Goal: Understand process/instructions: Learn how to perform a task or action

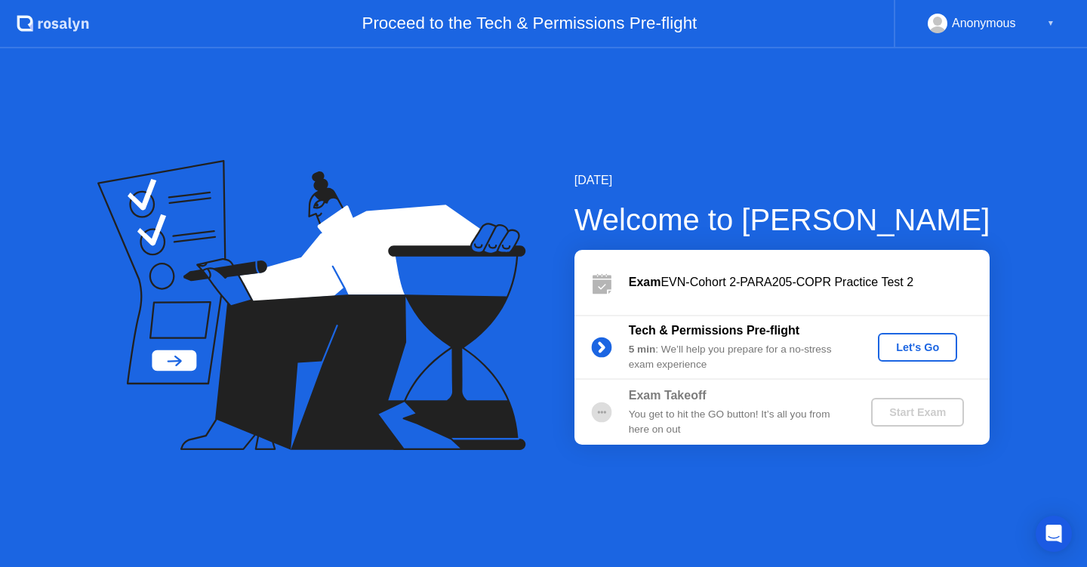
click at [921, 349] on div "Let's Go" at bounding box center [917, 347] width 67 height 12
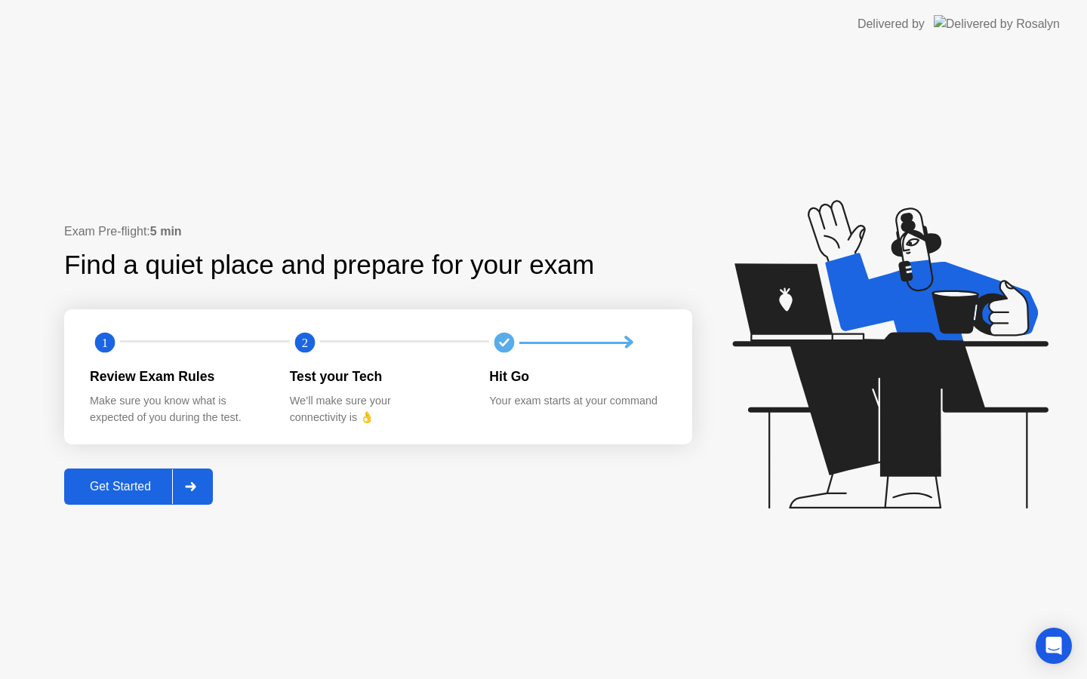
click at [129, 488] on div "Get Started" at bounding box center [120, 487] width 103 height 14
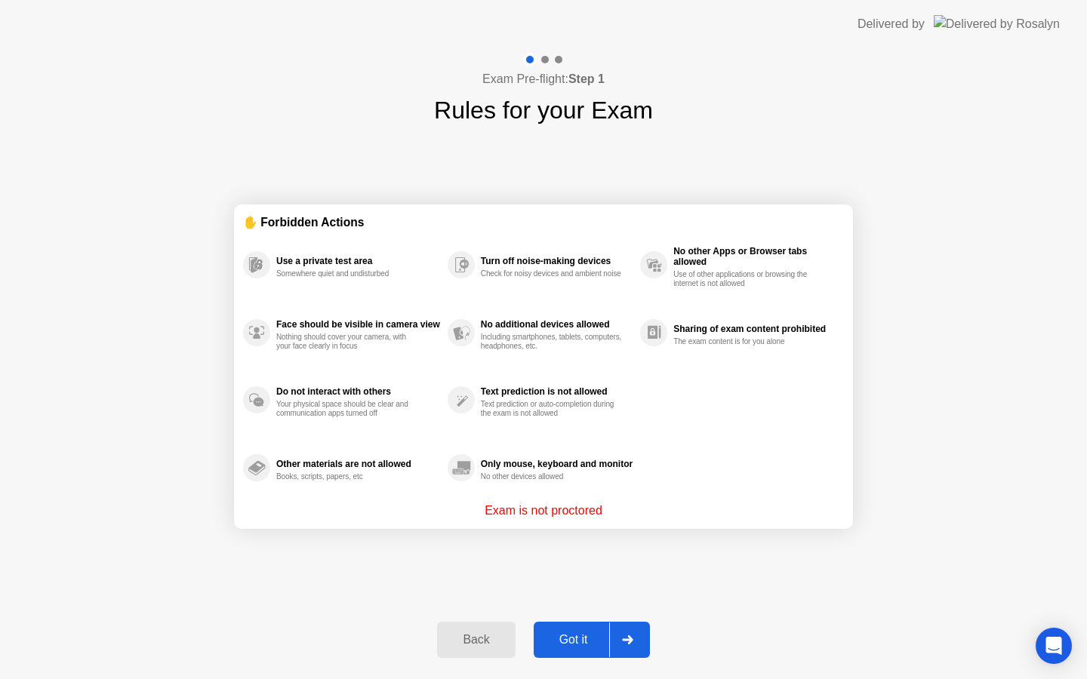
click at [583, 646] on div "Got it" at bounding box center [573, 640] width 71 height 14
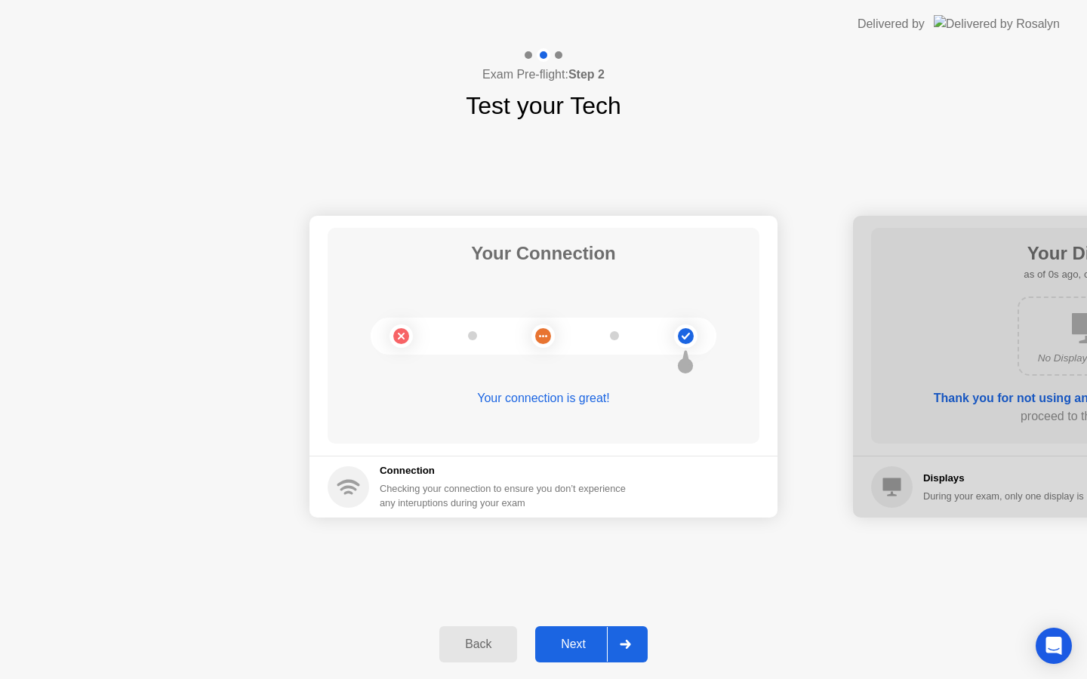
click at [577, 638] on div "Next" at bounding box center [573, 645] width 67 height 14
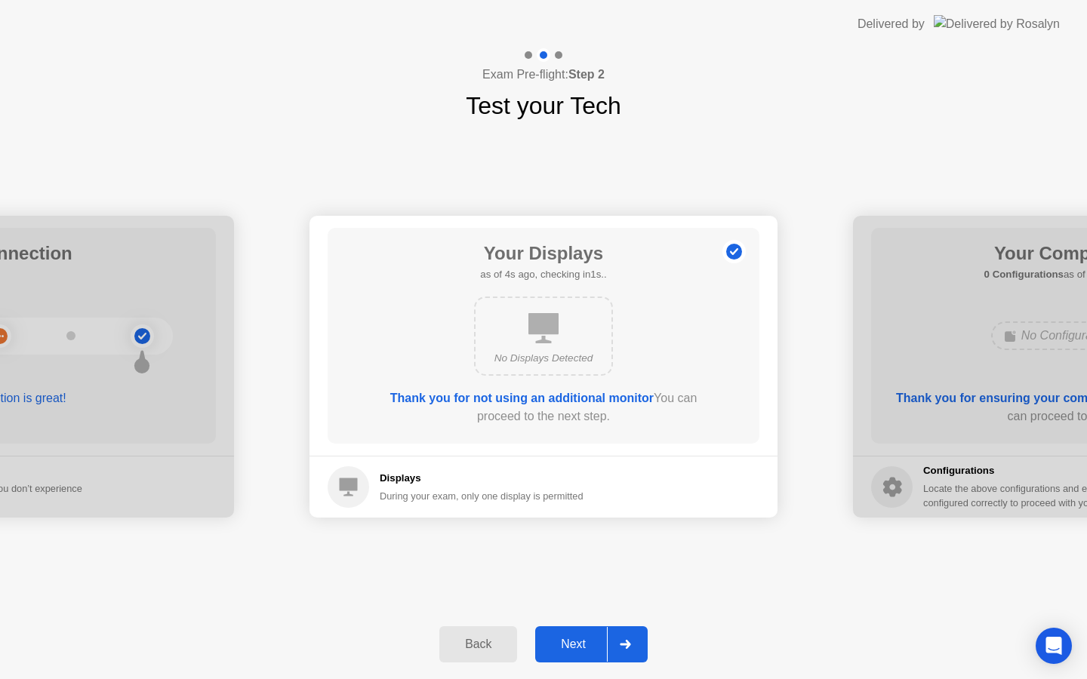
click at [577, 638] on div "Next" at bounding box center [573, 645] width 67 height 14
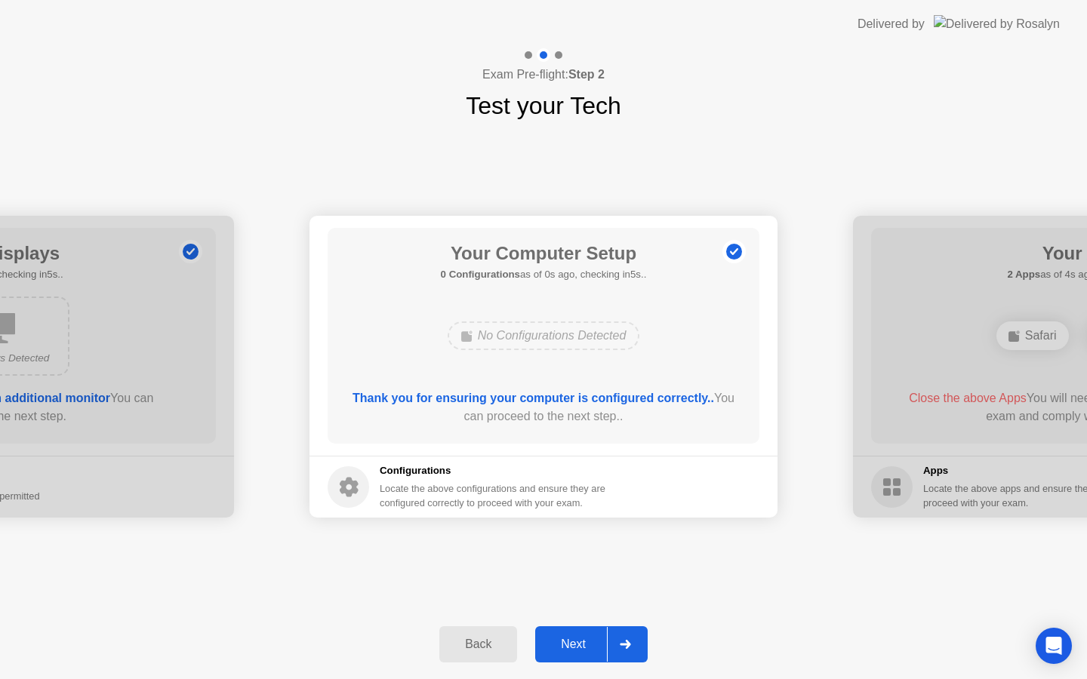
click at [577, 638] on div "Next" at bounding box center [573, 645] width 67 height 14
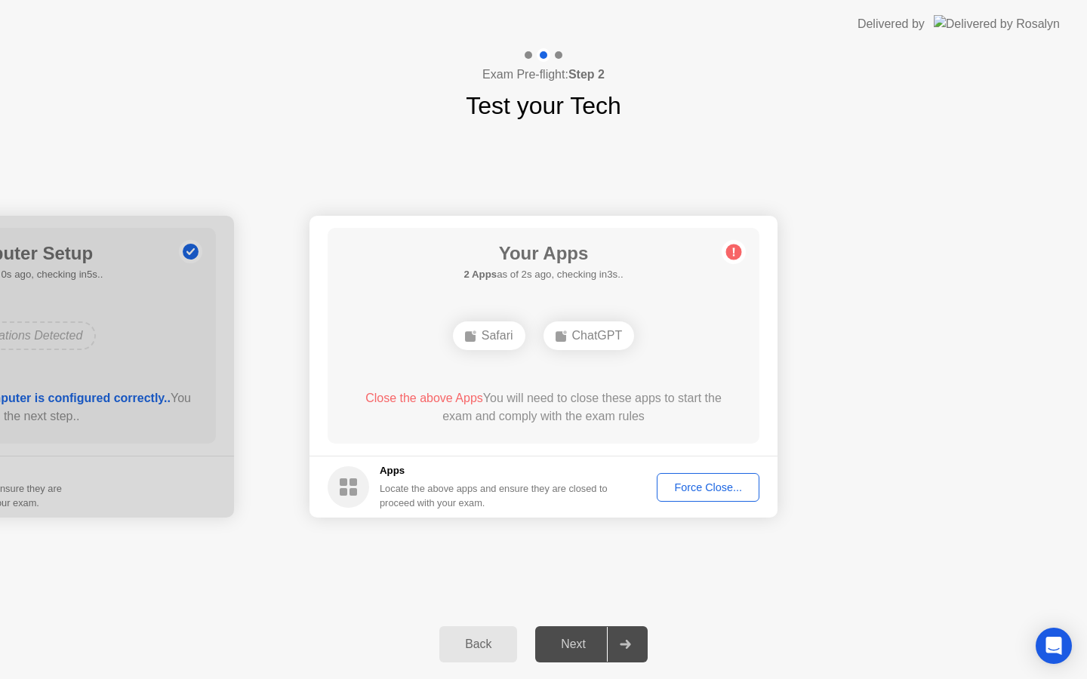
click at [601, 396] on div "Close the above Apps You will need to close these apps to start the exam and co…" at bounding box center [543, 407] width 389 height 36
click at [682, 491] on div "Force Close..." at bounding box center [708, 487] width 92 height 12
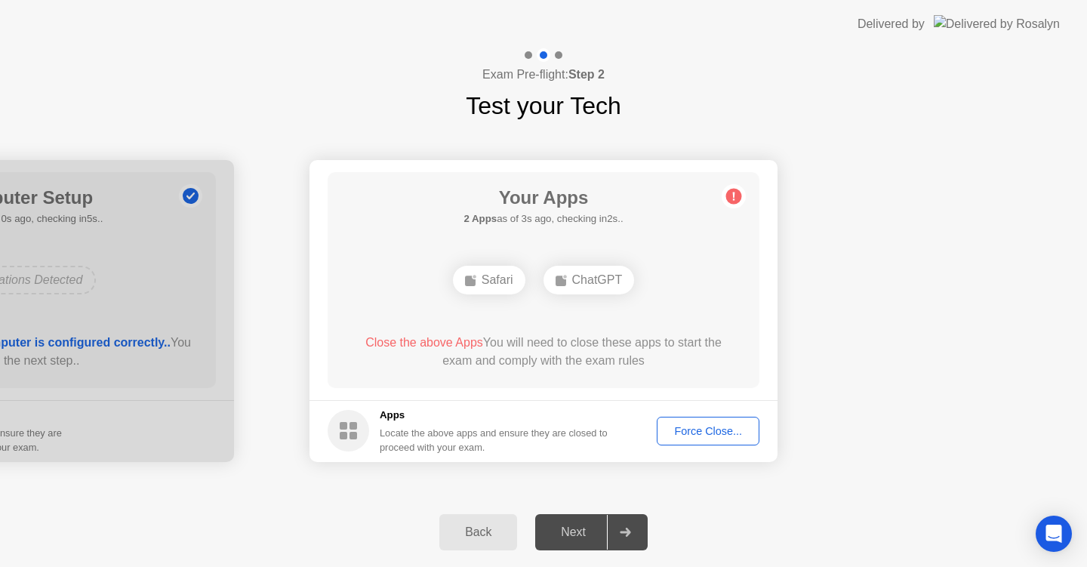
click at [704, 427] on div "Force Close..." at bounding box center [708, 431] width 92 height 12
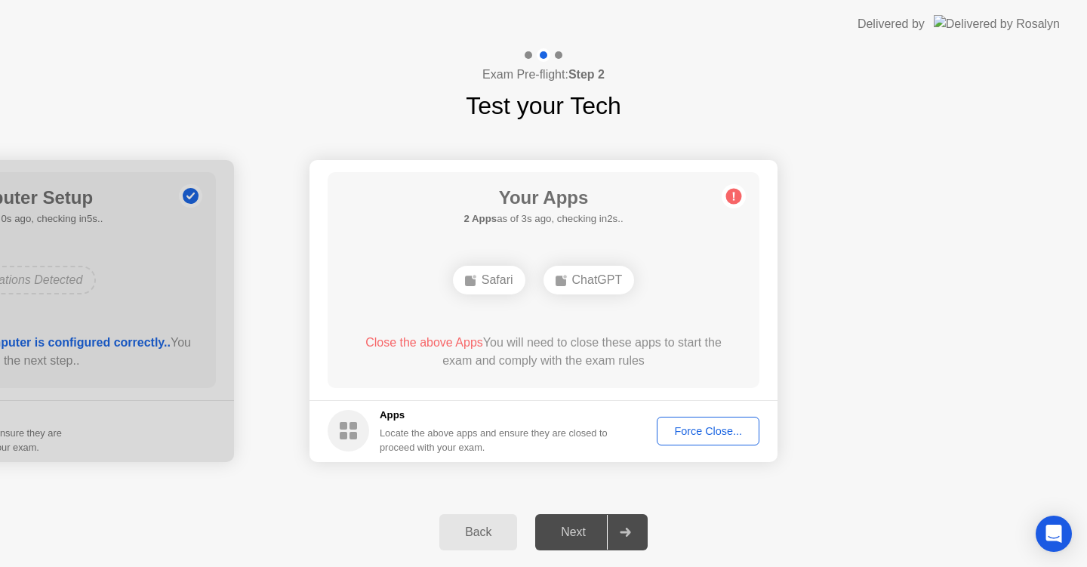
click at [698, 437] on div "Force Close..." at bounding box center [708, 431] width 92 height 12
